Goal: Transaction & Acquisition: Purchase product/service

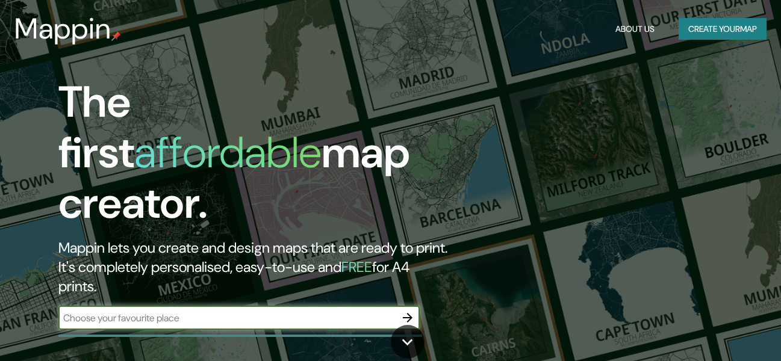
click at [255, 311] on input "text" at bounding box center [226, 318] width 337 height 14
type input "M"
type input "POMALCA CHICLAYO"
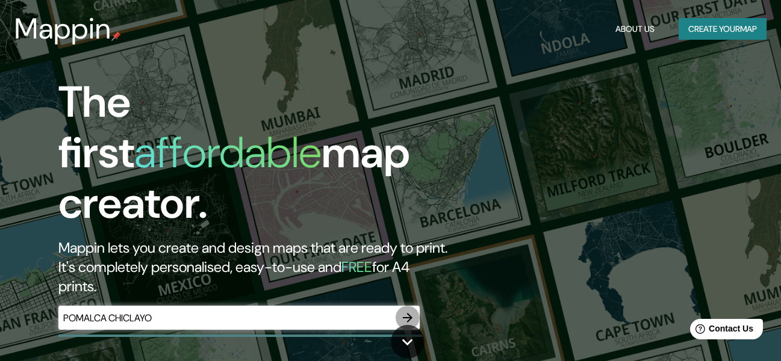
click at [408, 313] on icon "button" at bounding box center [408, 318] width 10 height 10
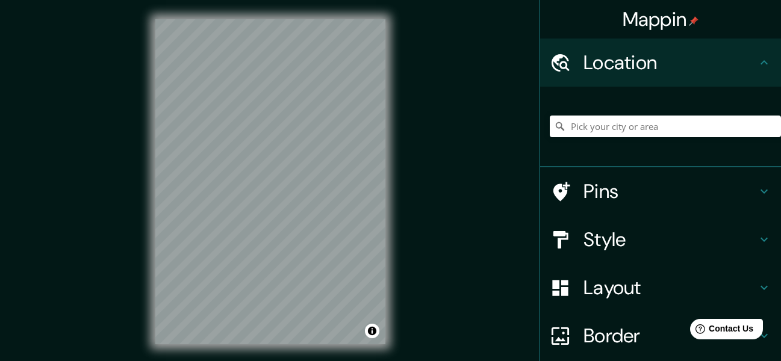
click at [641, 242] on h4 "Style" at bounding box center [670, 240] width 173 height 24
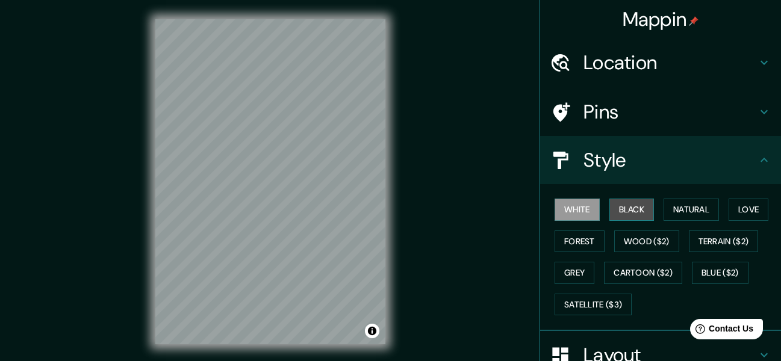
click at [628, 213] on button "Black" at bounding box center [632, 210] width 45 height 22
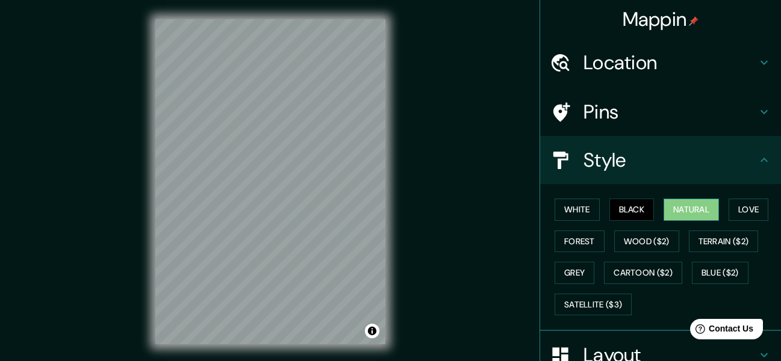
click at [672, 214] on button "Natural" at bounding box center [691, 210] width 55 height 22
click at [730, 215] on button "Love" at bounding box center [749, 210] width 40 height 22
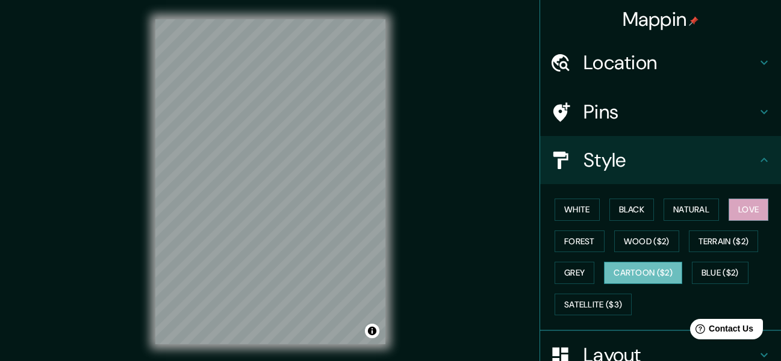
click at [638, 272] on button "Cartoon ($2)" at bounding box center [643, 273] width 78 height 22
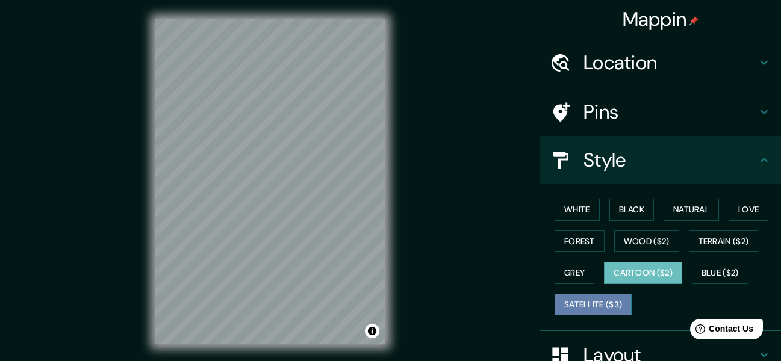
click at [579, 308] on button "Satellite ($3)" at bounding box center [593, 305] width 77 height 22
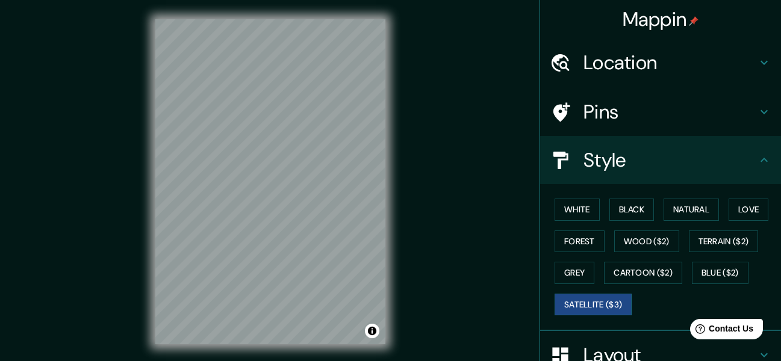
click at [614, 81] on div "Location" at bounding box center [660, 63] width 241 height 48
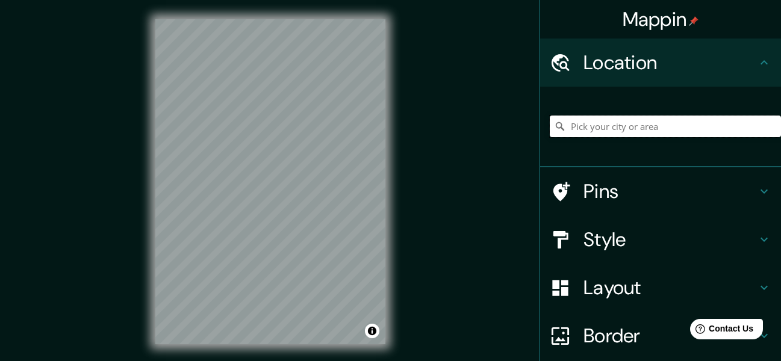
click at [605, 127] on input "Pick your city or area" at bounding box center [665, 127] width 231 height 22
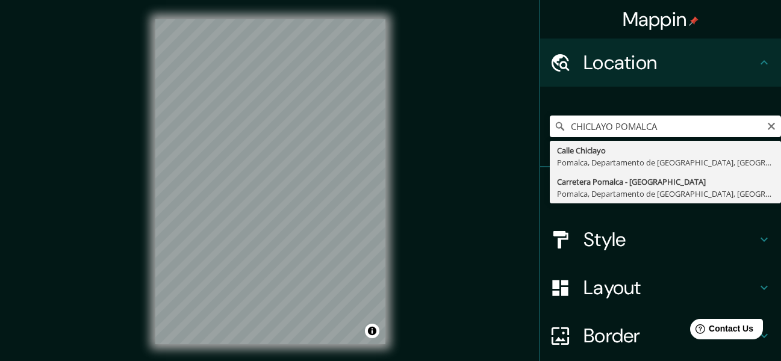
type input "Carretera Pomalca - [GEOGRAPHIC_DATA], [GEOGRAPHIC_DATA], [GEOGRAPHIC_DATA], [G…"
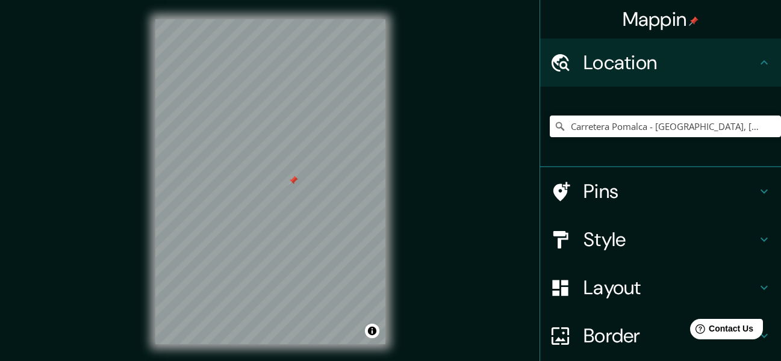
click at [622, 242] on h4 "Style" at bounding box center [670, 240] width 173 height 24
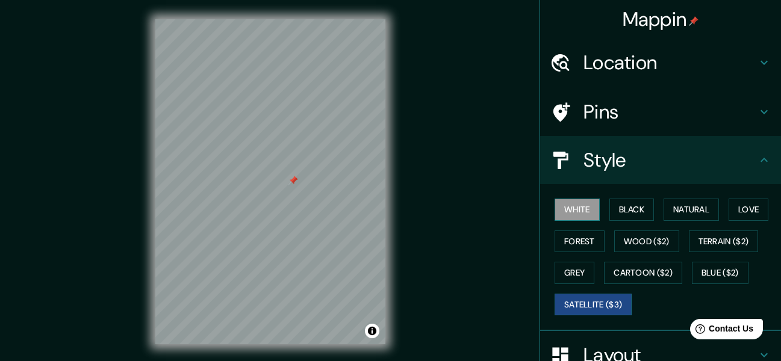
click at [574, 214] on button "White" at bounding box center [577, 210] width 45 height 22
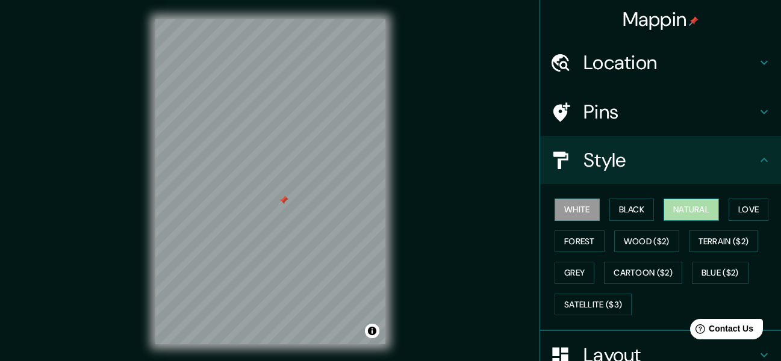
click at [664, 217] on button "Natural" at bounding box center [691, 210] width 55 height 22
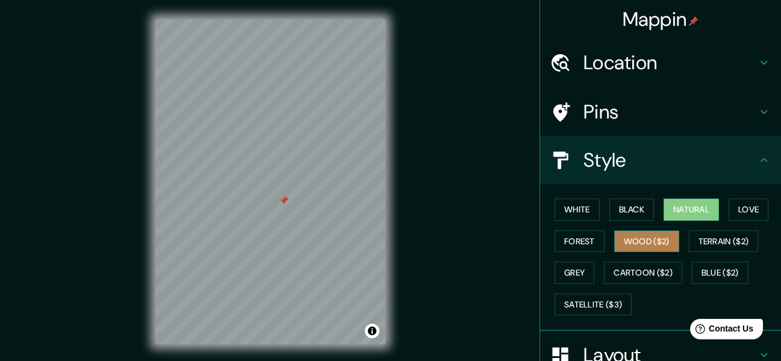
click at [634, 243] on button "Wood ($2)" at bounding box center [646, 242] width 65 height 22
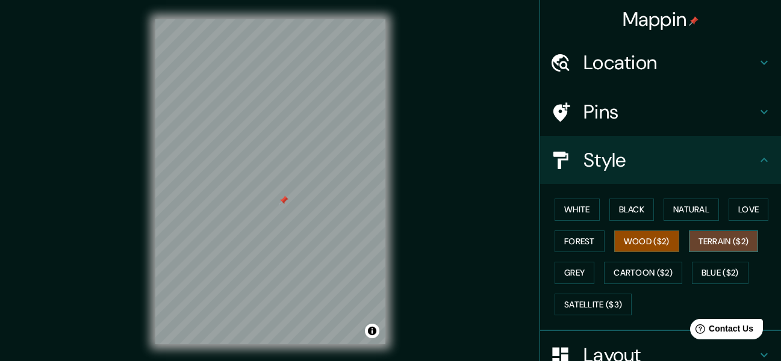
click at [705, 246] on button "Terrain ($2)" at bounding box center [724, 242] width 70 height 22
click at [567, 266] on button "Grey" at bounding box center [575, 273] width 40 height 22
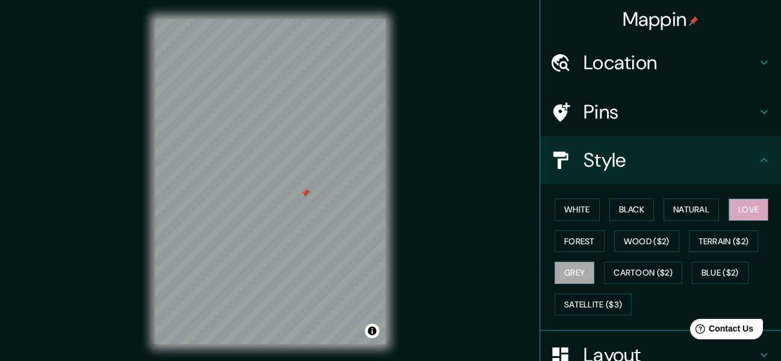
click at [730, 208] on button "Love" at bounding box center [749, 210] width 40 height 22
click at [744, 213] on button "Love" at bounding box center [749, 210] width 40 height 22
click at [742, 214] on button "Love" at bounding box center [749, 210] width 40 height 22
click at [647, 247] on button "Wood ($2)" at bounding box center [646, 242] width 65 height 22
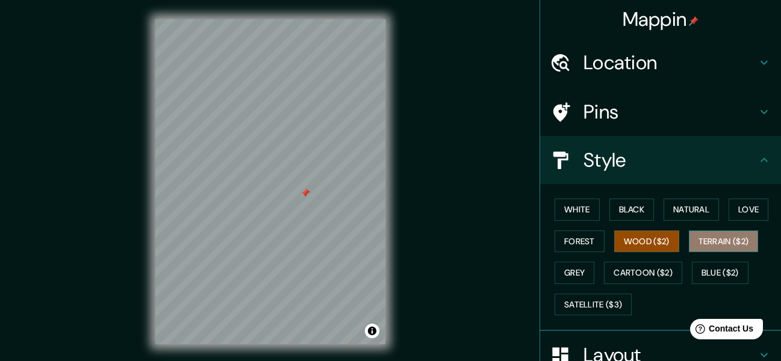
click at [697, 240] on button "Terrain ($2)" at bounding box center [724, 242] width 70 height 22
click at [635, 238] on button "Wood ($2)" at bounding box center [646, 242] width 65 height 22
click at [372, 202] on div "© Mapbox © OpenStreetMap Improve this map" at bounding box center [270, 182] width 269 height 364
click at [579, 273] on button "Grey" at bounding box center [575, 273] width 40 height 22
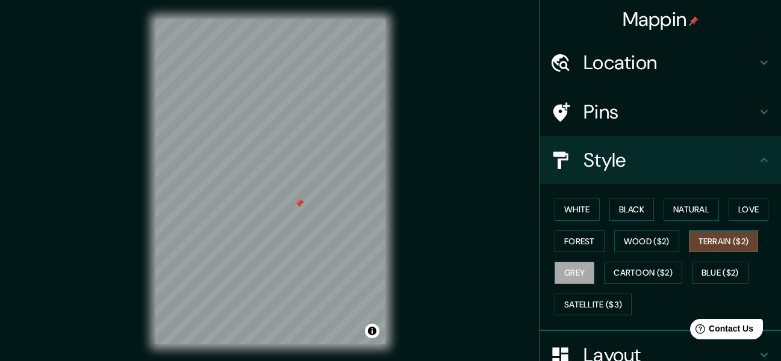
click at [707, 238] on button "Terrain ($2)" at bounding box center [724, 242] width 70 height 22
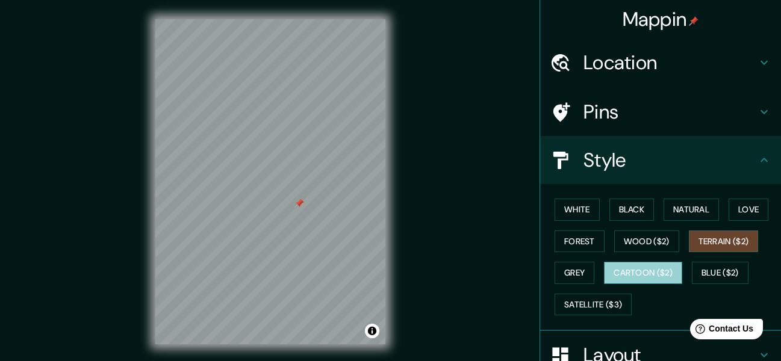
click at [623, 276] on button "Cartoon ($2)" at bounding box center [643, 273] width 78 height 22
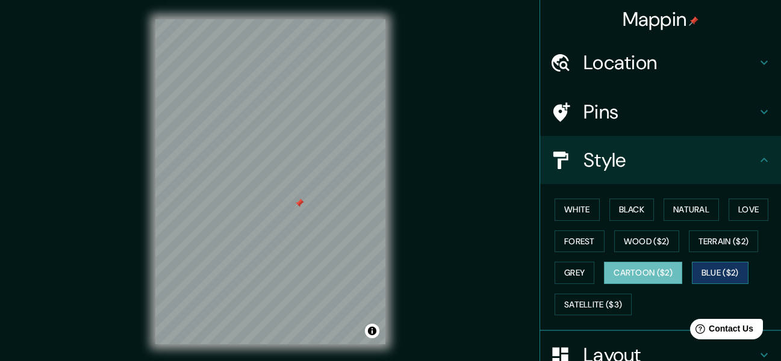
click at [695, 269] on button "Blue ($2)" at bounding box center [720, 273] width 57 height 22
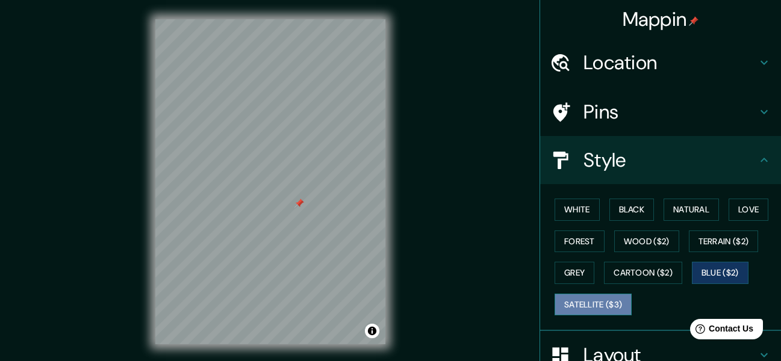
click at [578, 303] on button "Satellite ($3)" at bounding box center [593, 305] width 77 height 22
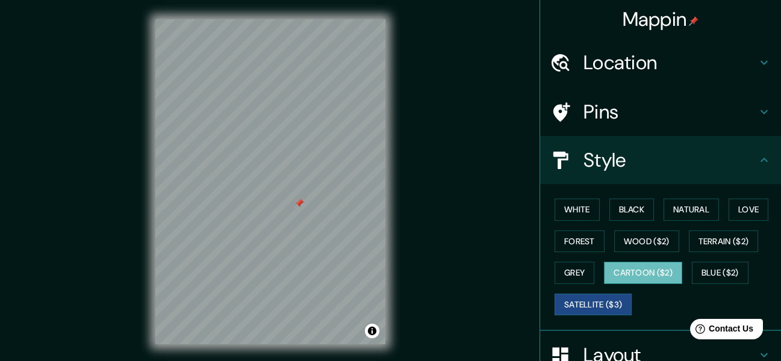
click at [638, 274] on button "Cartoon ($2)" at bounding box center [643, 273] width 78 height 22
click at [610, 206] on button "Black" at bounding box center [632, 210] width 45 height 22
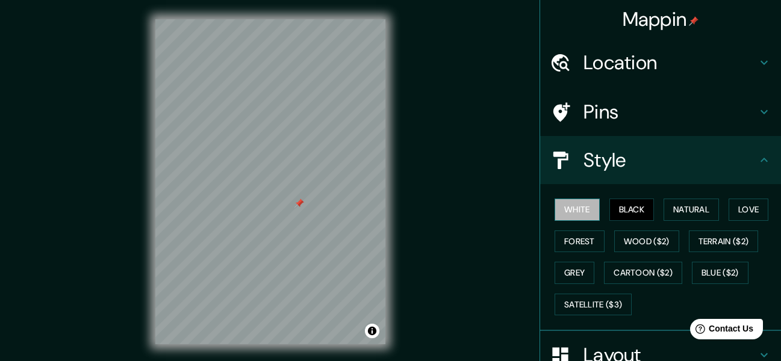
click at [573, 208] on button "White" at bounding box center [577, 210] width 45 height 22
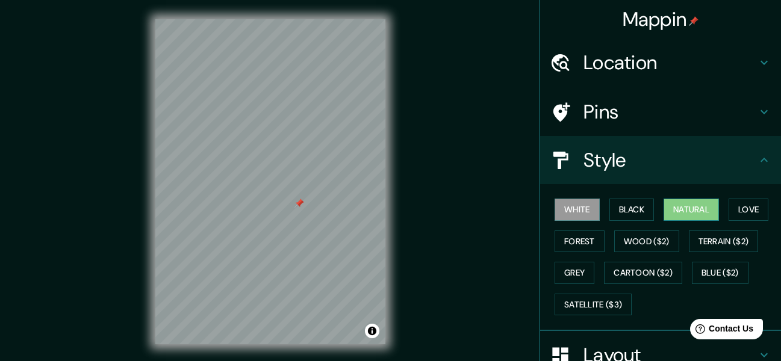
click at [687, 205] on button "Natural" at bounding box center [691, 210] width 55 height 22
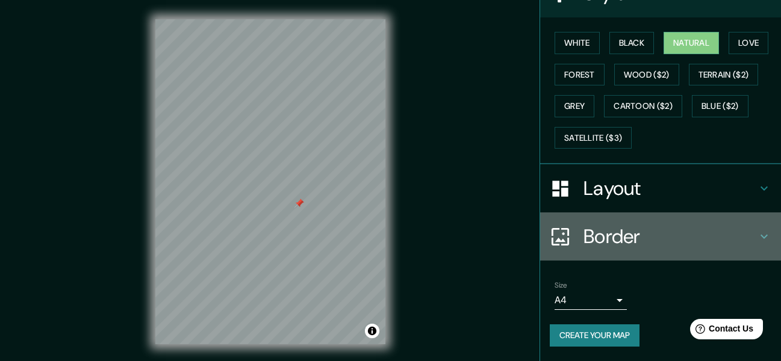
click at [641, 238] on h4 "Border" at bounding box center [670, 237] width 173 height 24
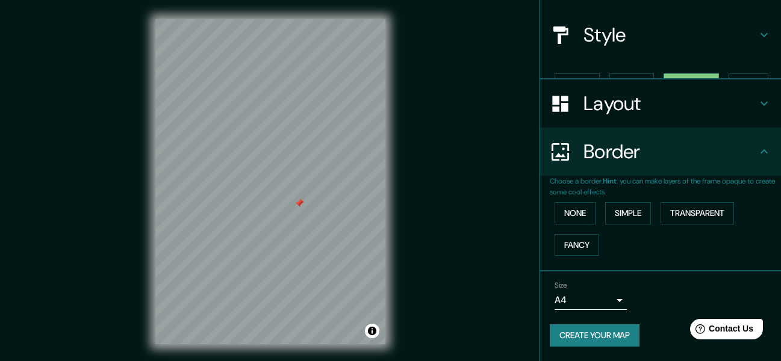
scroll to position [105, 0]
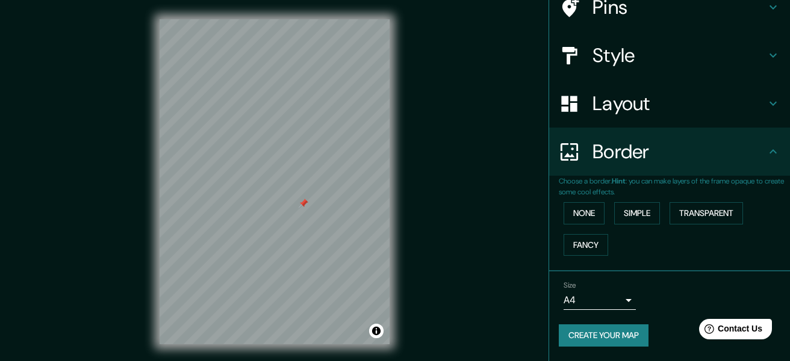
click at [610, 297] on body "Mappin Location [GEOGRAPHIC_DATA] - [GEOGRAPHIC_DATA], [GEOGRAPHIC_DATA], [GEOG…" at bounding box center [395, 180] width 790 height 361
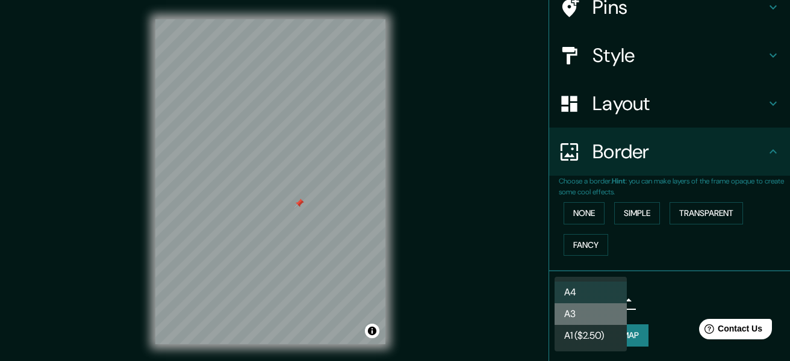
click at [605, 311] on li "A3" at bounding box center [591, 315] width 72 height 22
type input "a4"
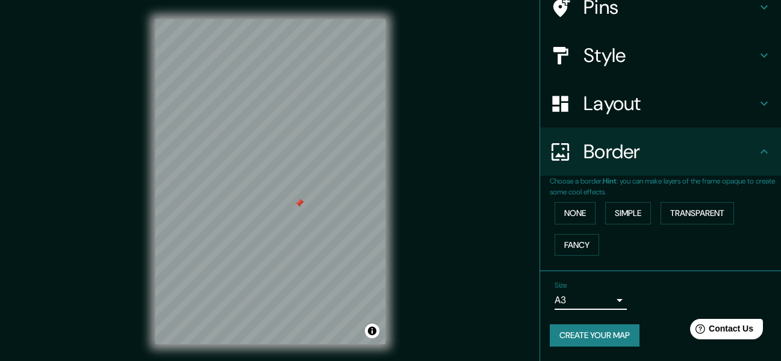
click at [600, 303] on body "Mappin Location [GEOGRAPHIC_DATA] - [GEOGRAPHIC_DATA], [GEOGRAPHIC_DATA], [GEOG…" at bounding box center [390, 180] width 781 height 361
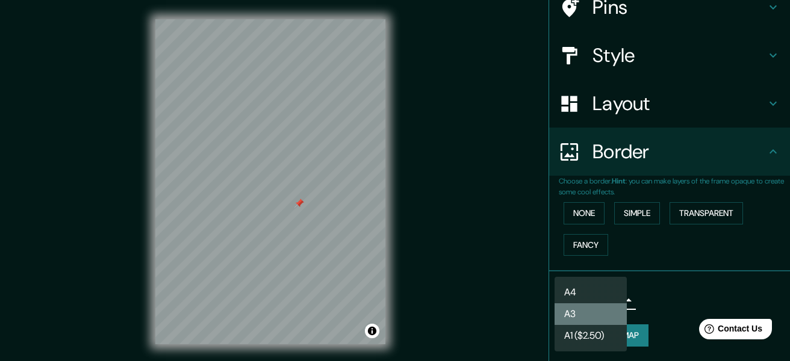
click at [612, 315] on li "A3" at bounding box center [591, 315] width 72 height 22
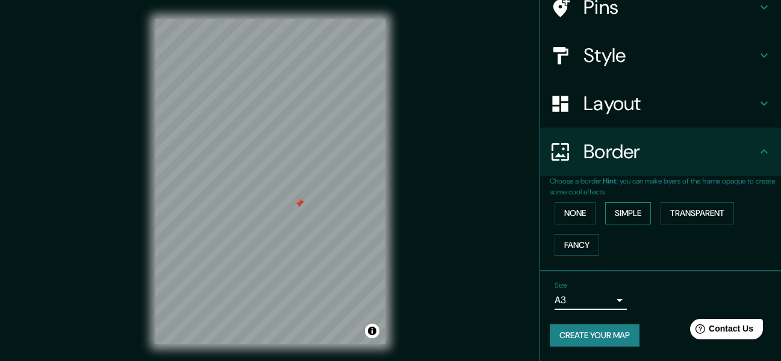
click at [637, 213] on button "Simple" at bounding box center [628, 213] width 46 height 22
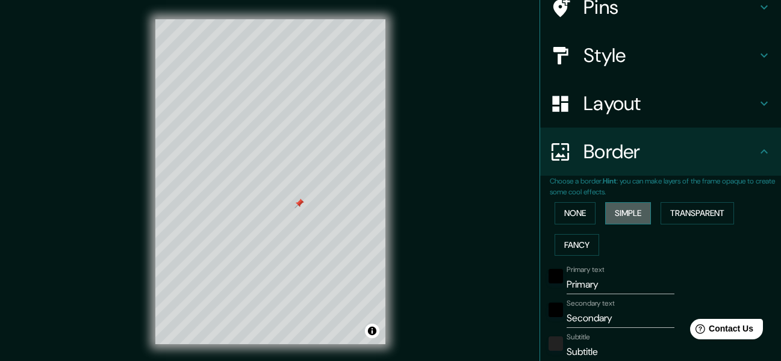
click at [637, 213] on button "Simple" at bounding box center [628, 213] width 46 height 22
type input "153"
type input "31"
click at [576, 207] on button "None" at bounding box center [575, 213] width 41 height 22
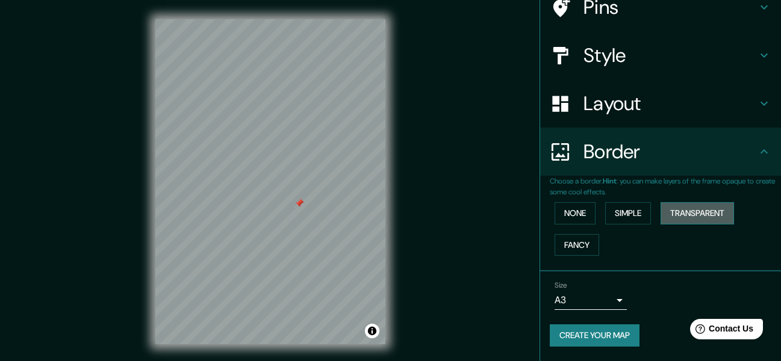
click at [669, 216] on button "Transparent" at bounding box center [697, 213] width 73 height 22
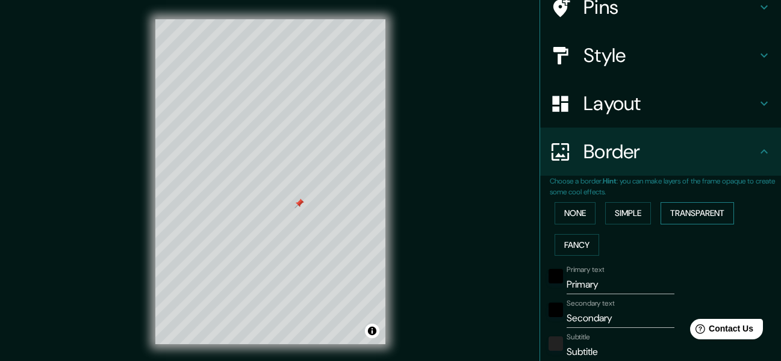
click at [669, 216] on button "Transparent" at bounding box center [697, 213] width 73 height 22
type input "183"
type input "31"
click at [568, 245] on button "Fancy" at bounding box center [577, 245] width 45 height 22
click at [565, 217] on button "None" at bounding box center [575, 213] width 41 height 22
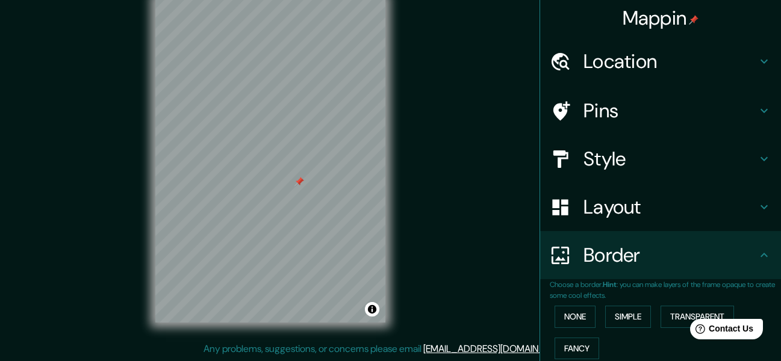
scroll to position [0, 0]
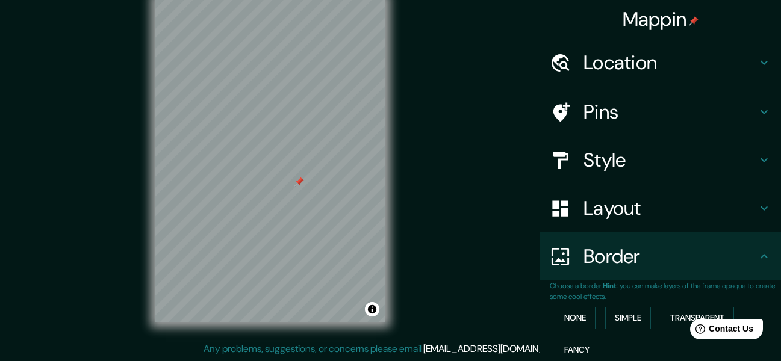
click at [640, 213] on h4 "Layout" at bounding box center [670, 208] width 173 height 24
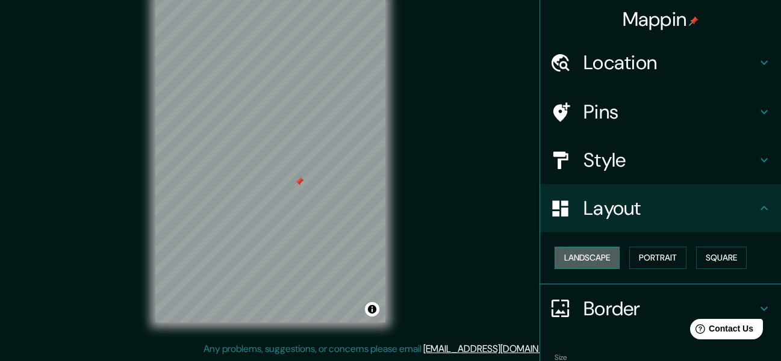
click at [582, 261] on button "Landscape" at bounding box center [587, 258] width 65 height 22
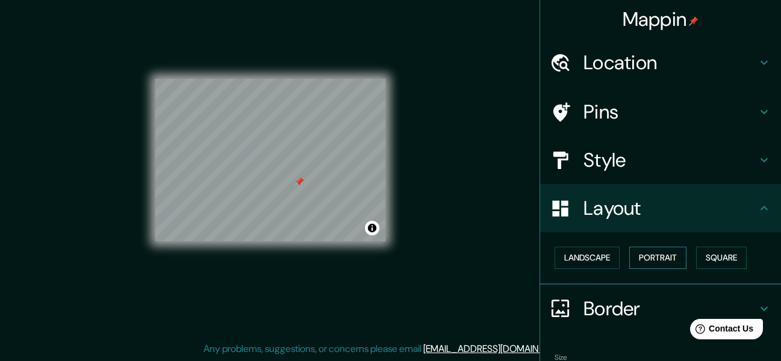
click at [665, 255] on button "Portrait" at bounding box center [657, 258] width 57 height 22
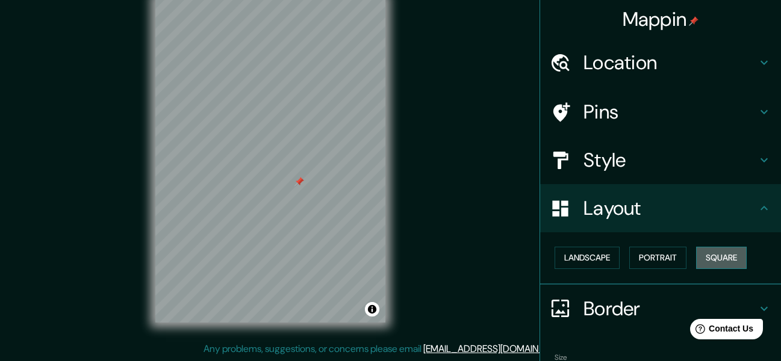
click at [708, 258] on button "Square" at bounding box center [721, 258] width 51 height 22
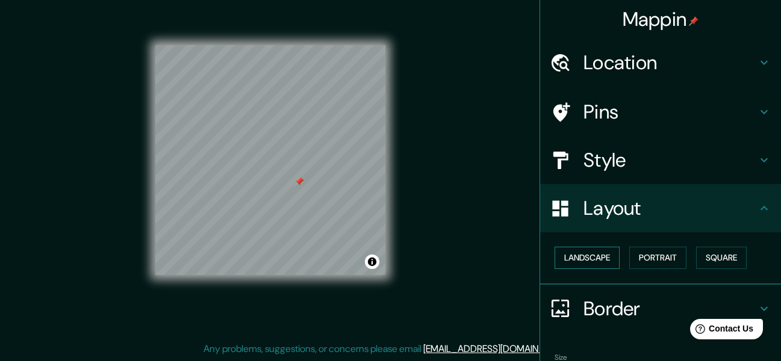
click at [592, 255] on button "Landscape" at bounding box center [587, 258] width 65 height 22
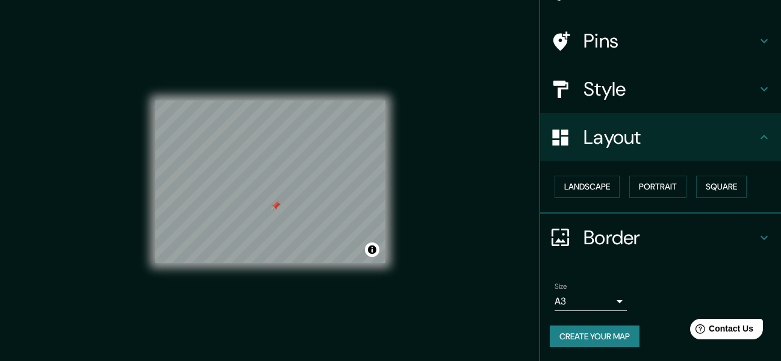
scroll to position [72, 0]
click at [619, 87] on h4 "Style" at bounding box center [670, 88] width 173 height 24
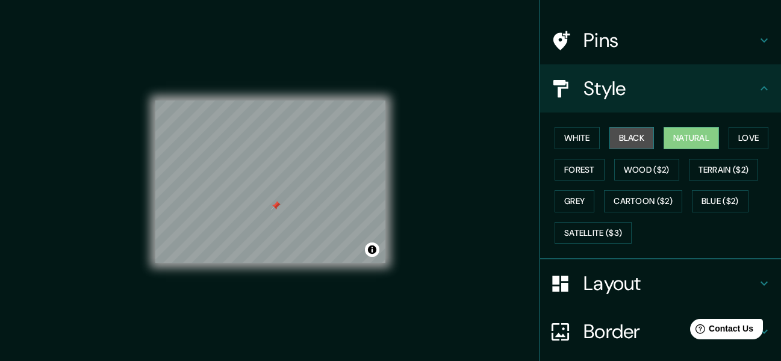
click at [625, 132] on button "Black" at bounding box center [632, 138] width 45 height 22
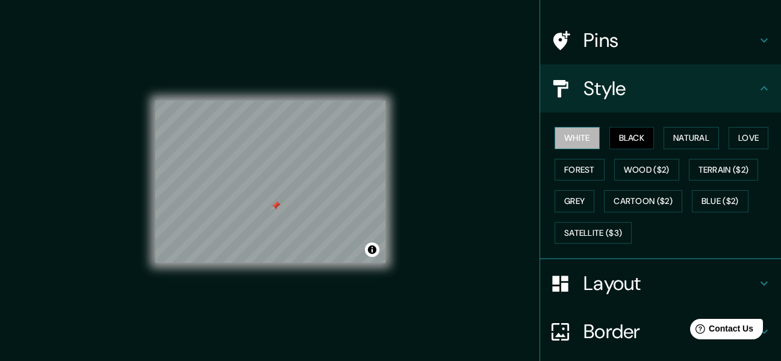
click at [575, 137] on button "White" at bounding box center [577, 138] width 45 height 22
click at [282, 215] on div at bounding box center [281, 211] width 10 height 10
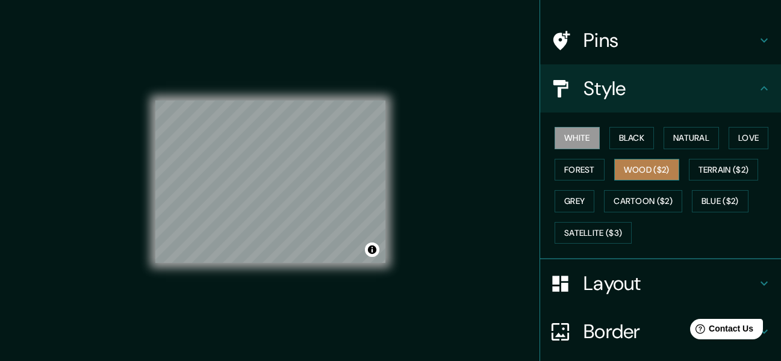
click at [640, 169] on button "Wood ($2)" at bounding box center [646, 170] width 65 height 22
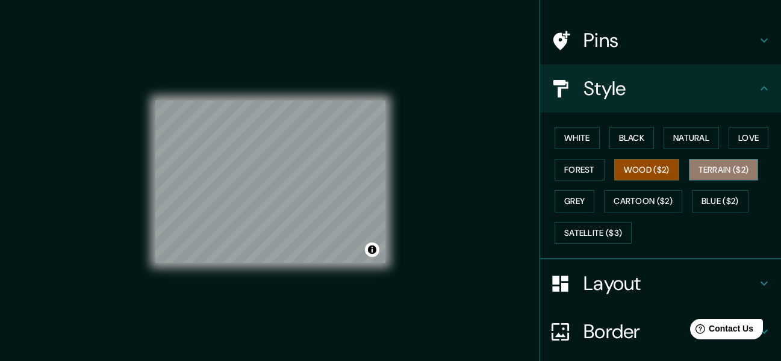
click at [694, 171] on button "Terrain ($2)" at bounding box center [724, 170] width 70 height 22
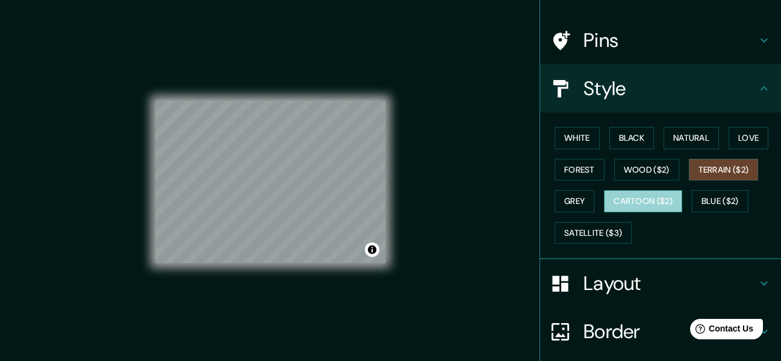
click at [613, 200] on button "Cartoon ($2)" at bounding box center [643, 201] width 78 height 22
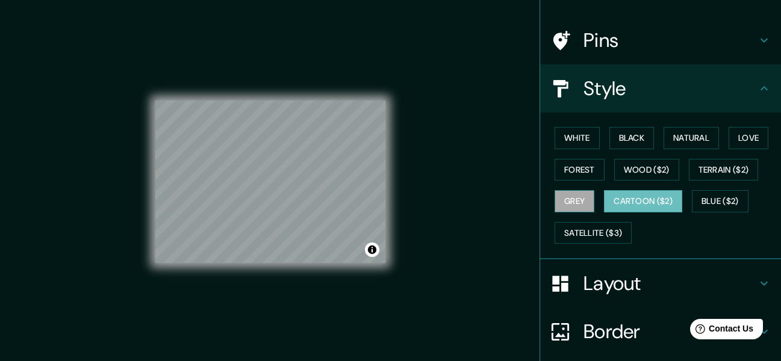
click at [567, 204] on button "Grey" at bounding box center [575, 201] width 40 height 22
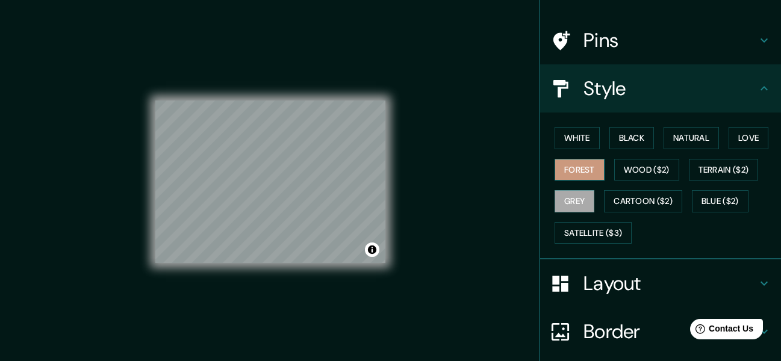
click at [573, 171] on button "Forest" at bounding box center [580, 170] width 50 height 22
click at [572, 137] on button "White" at bounding box center [577, 138] width 45 height 22
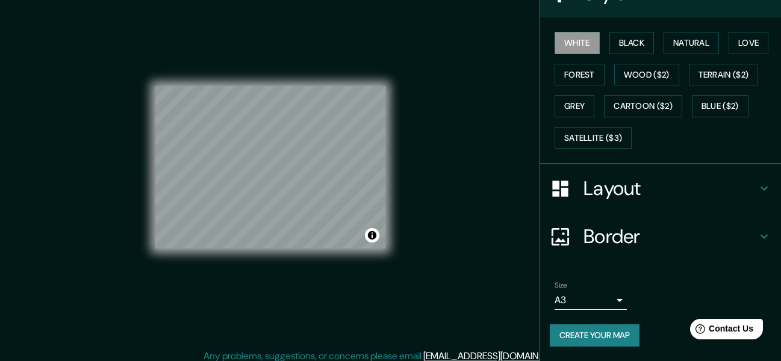
scroll to position [22, 0]
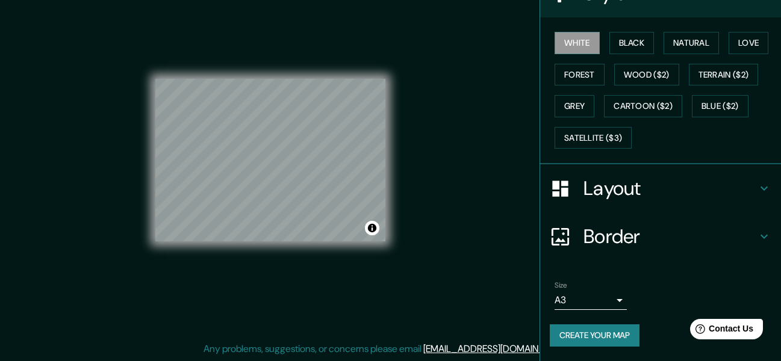
click at [599, 334] on button "Create your map" at bounding box center [595, 336] width 90 height 22
click at [430, 56] on div "Mappin Location [GEOGRAPHIC_DATA] - [GEOGRAPHIC_DATA], [GEOGRAPHIC_DATA], [GEOG…" at bounding box center [390, 169] width 781 height 383
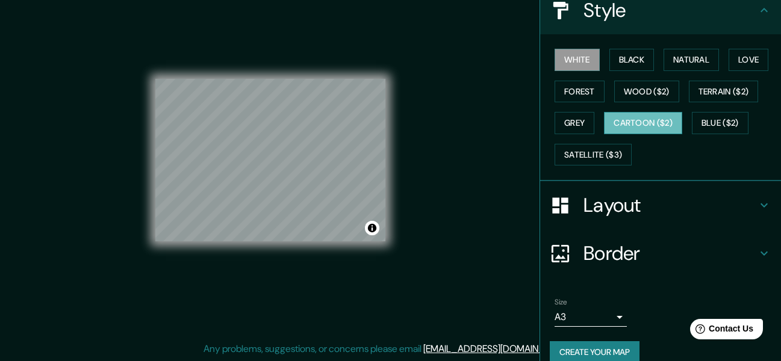
scroll to position [167, 0]
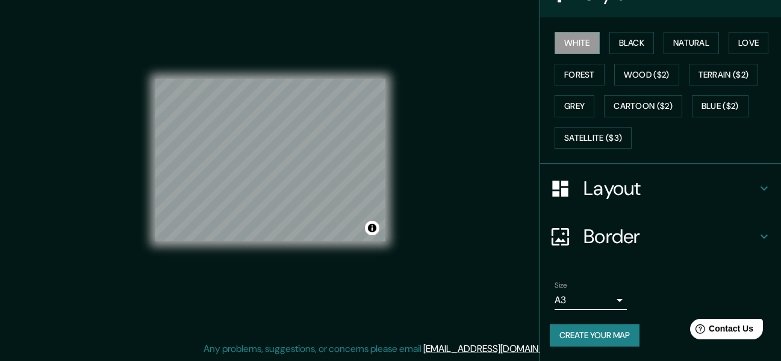
click at [603, 331] on button "Create your map" at bounding box center [595, 336] width 90 height 22
click at [603, 331] on div "Create your map" at bounding box center [661, 336] width 222 height 22
click at [660, 259] on div "Border" at bounding box center [660, 237] width 241 height 48
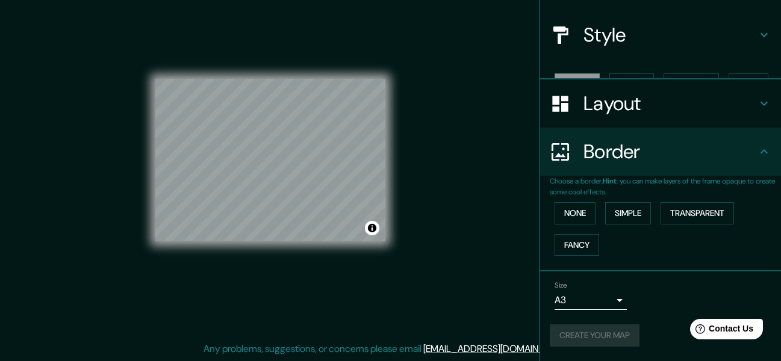
scroll to position [105, 0]
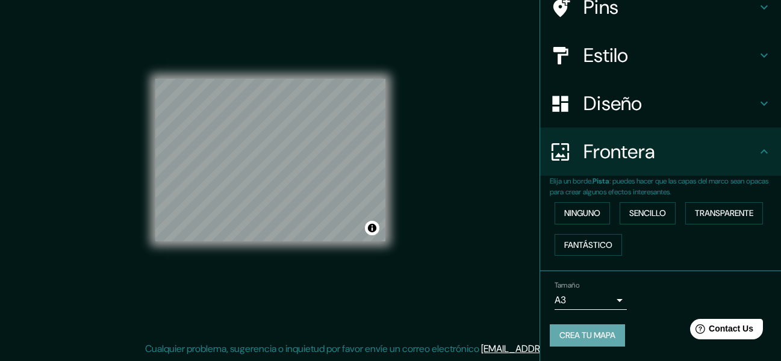
click at [580, 337] on button "Crea tu mapa" at bounding box center [587, 336] width 75 height 22
click at [587, 340] on button "Crea tu mapa" at bounding box center [587, 336] width 75 height 22
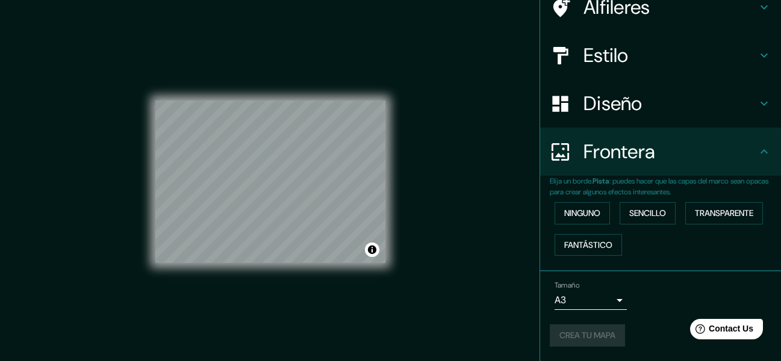
scroll to position [22, 0]
